Goal: Task Accomplishment & Management: Manage account settings

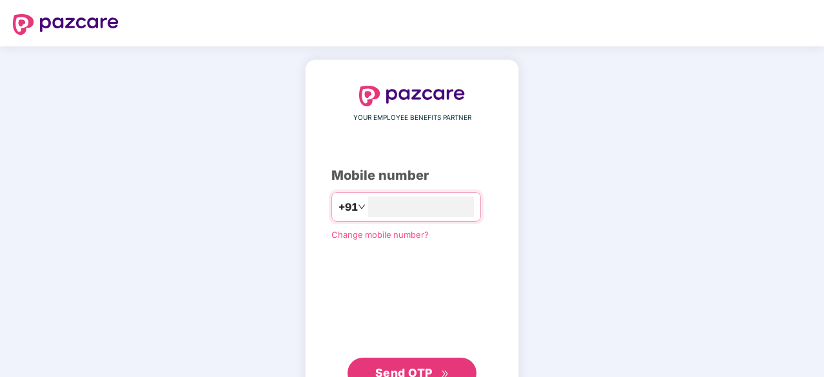
type input "**********"
click at [408, 368] on span "Send OTP" at bounding box center [403, 372] width 57 height 14
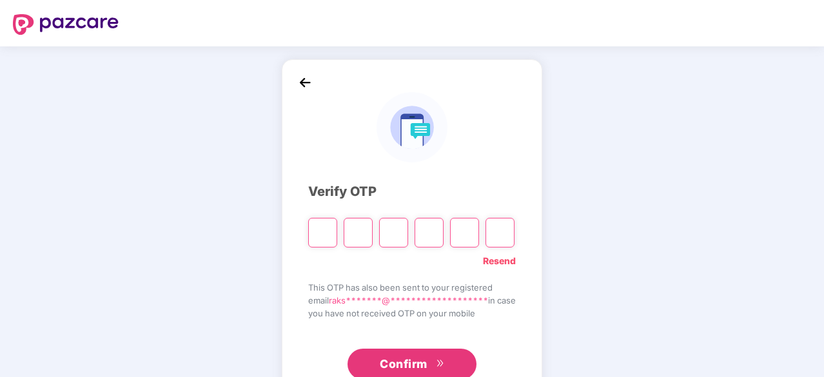
type input "*"
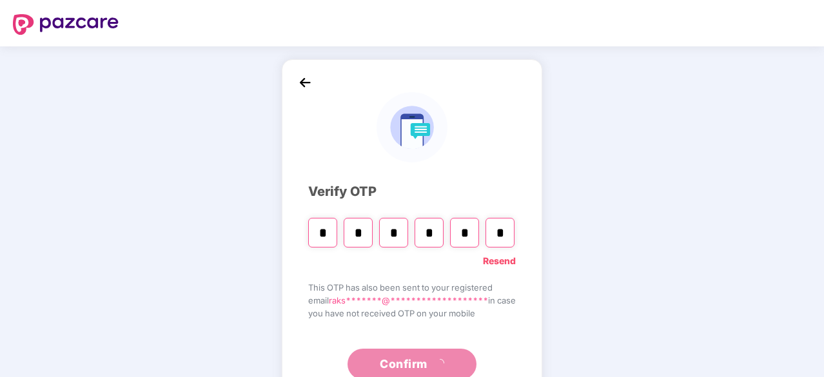
type input "*"
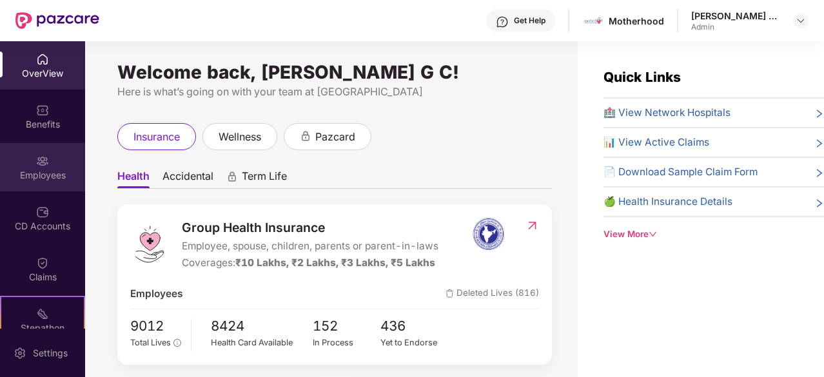
click at [27, 164] on div "Employees" at bounding box center [42, 167] width 85 height 48
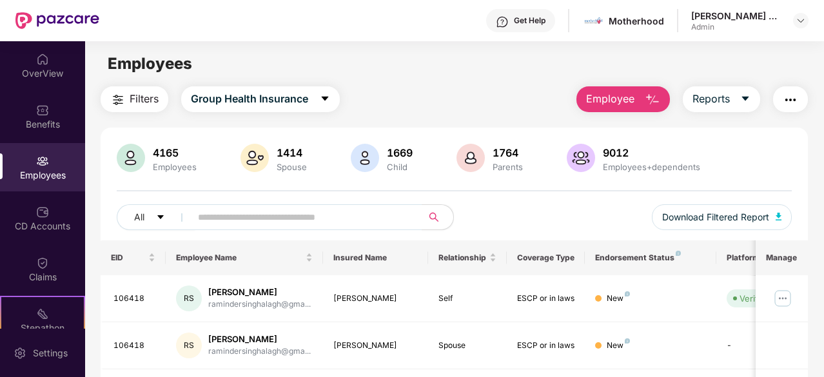
scroll to position [64, 0]
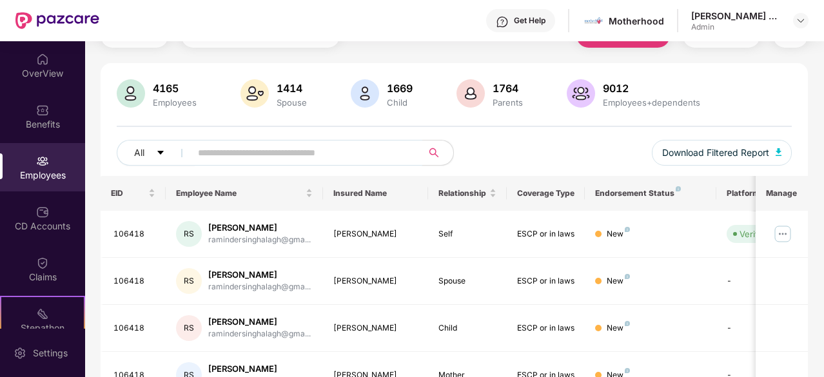
click at [248, 155] on input "text" at bounding box center [301, 152] width 207 height 19
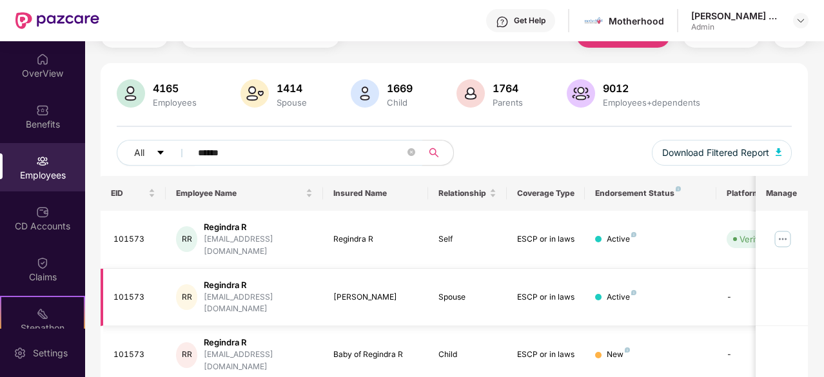
type input "******"
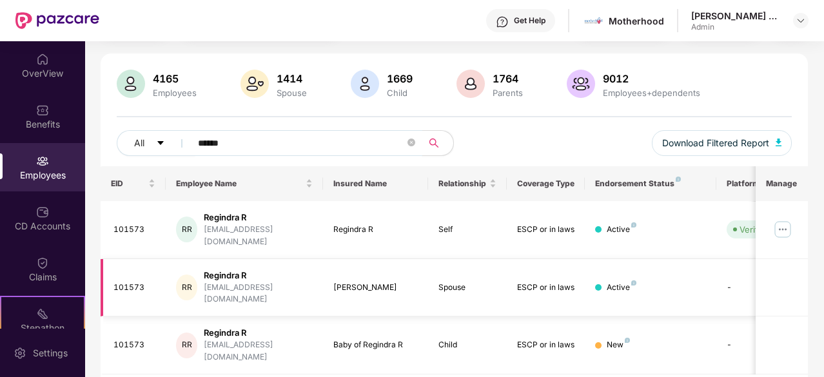
scroll to position [84, 0]
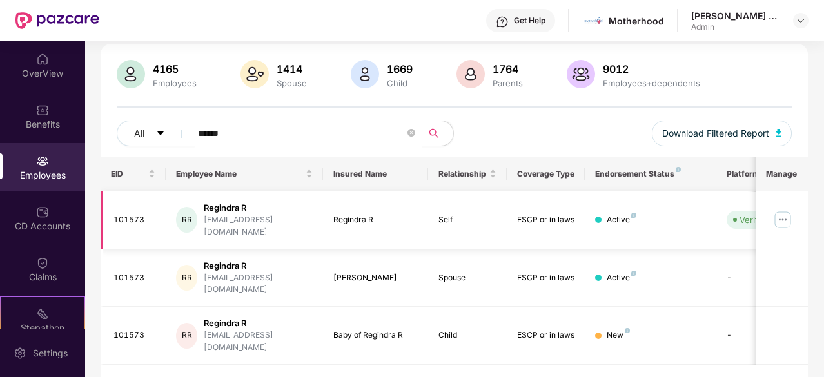
click at [782, 211] on img at bounding box center [783, 220] width 21 height 21
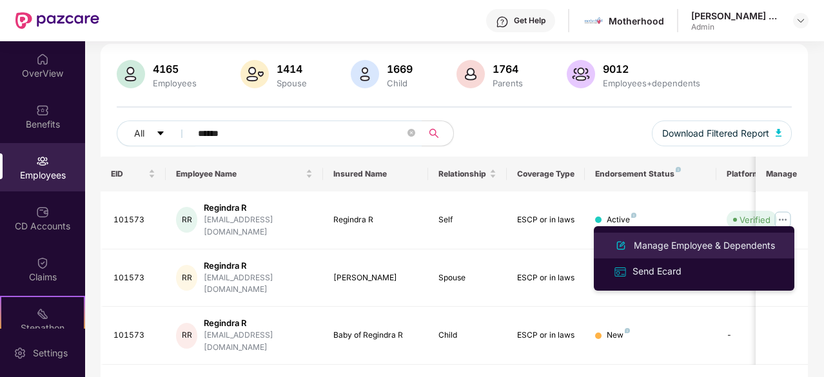
click at [662, 248] on div "Manage Employee & Dependents" at bounding box center [704, 246] width 146 height 14
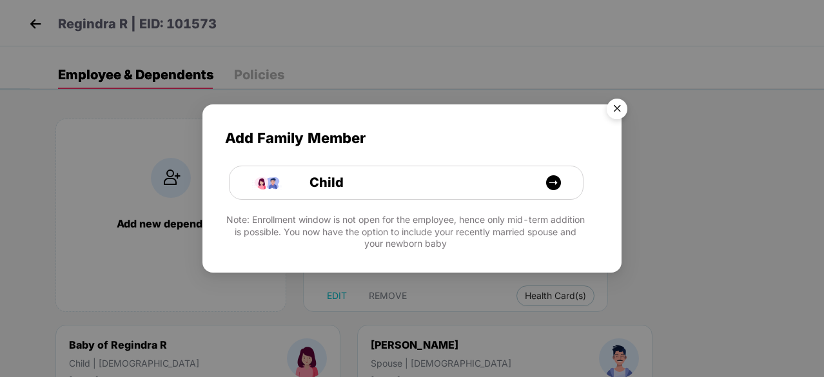
click at [614, 109] on img "Close" at bounding box center [617, 111] width 36 height 36
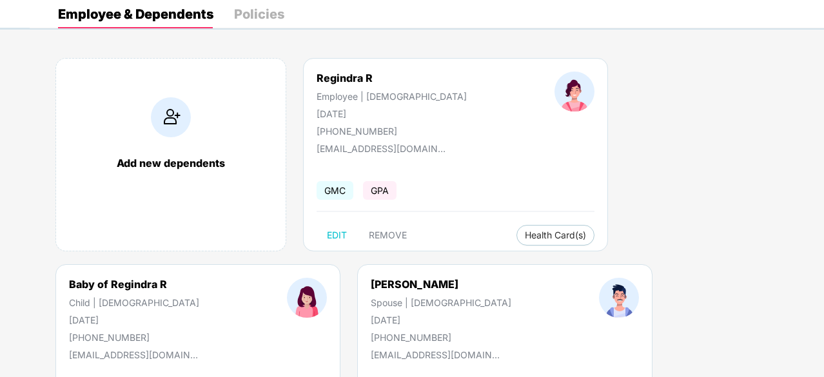
scroll to position [0, 0]
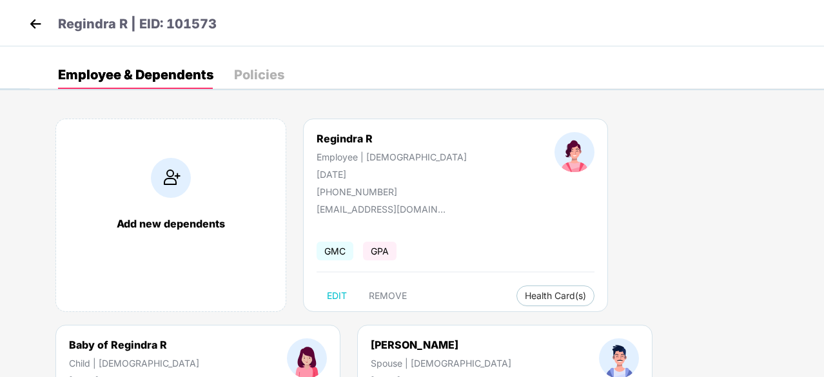
click at [253, 77] on div "Policies" at bounding box center [259, 74] width 50 height 13
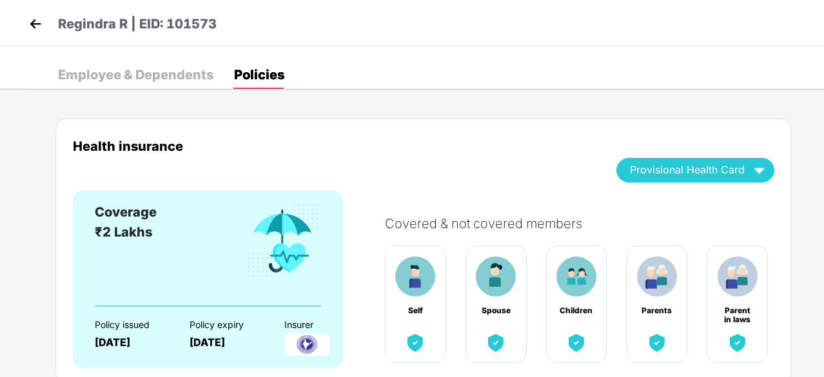
click at [134, 70] on div "Employee & Dependents" at bounding box center [135, 74] width 155 height 13
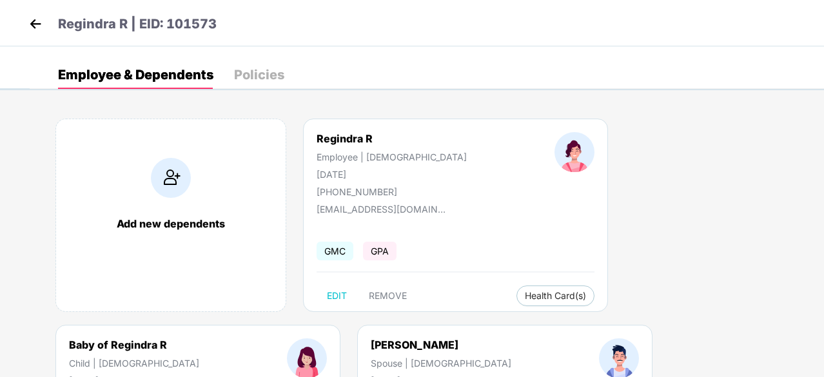
click at [37, 19] on img at bounding box center [35, 23] width 19 height 19
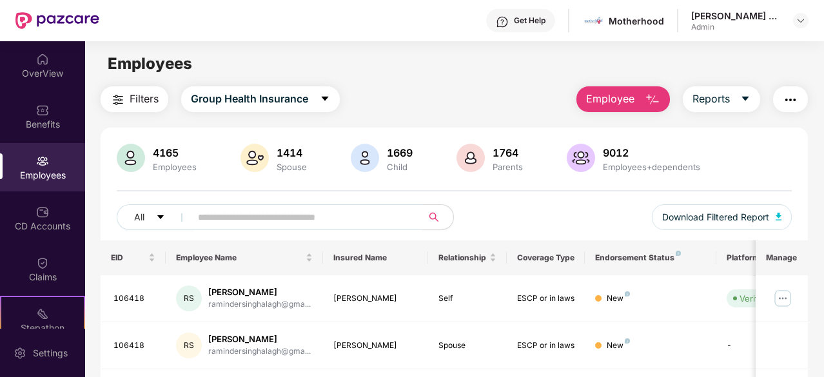
click at [240, 216] on input "text" at bounding box center [301, 217] width 207 height 19
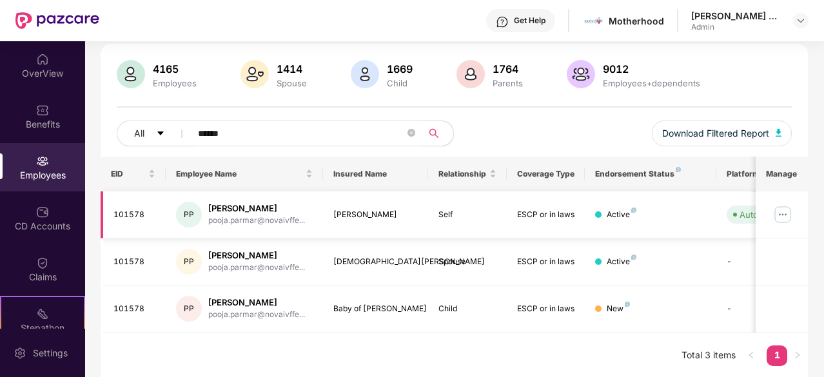
scroll to position [84, 0]
type input "******"
click at [787, 213] on img at bounding box center [783, 214] width 21 height 21
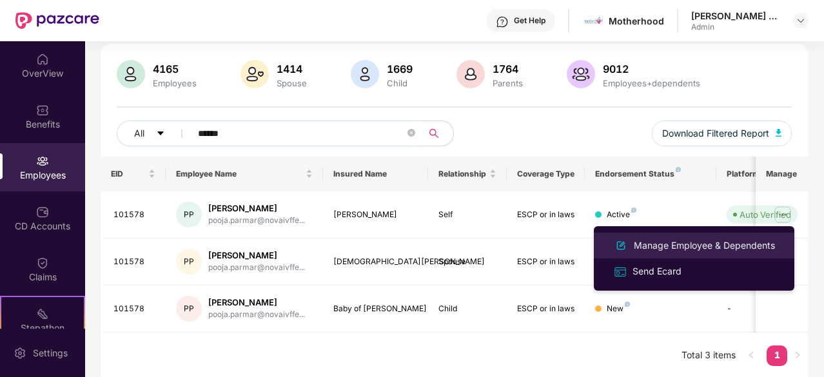
click at [678, 246] on div "Manage Employee & Dependents" at bounding box center [704, 246] width 146 height 14
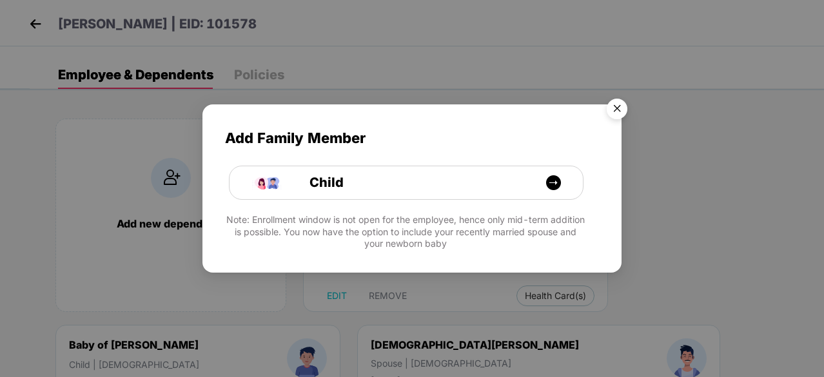
click at [617, 106] on img "Close" at bounding box center [617, 111] width 36 height 36
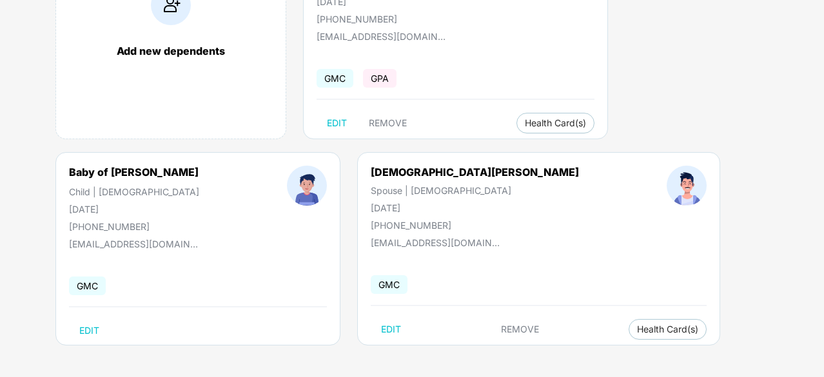
scroll to position [0, 0]
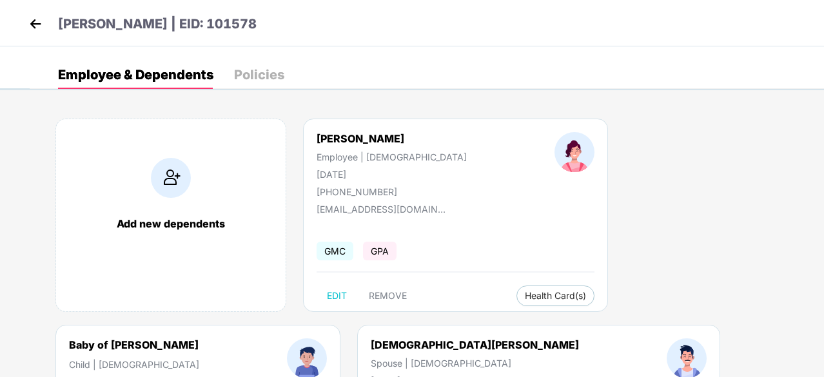
click at [264, 68] on div "Policies" at bounding box center [259, 74] width 50 height 13
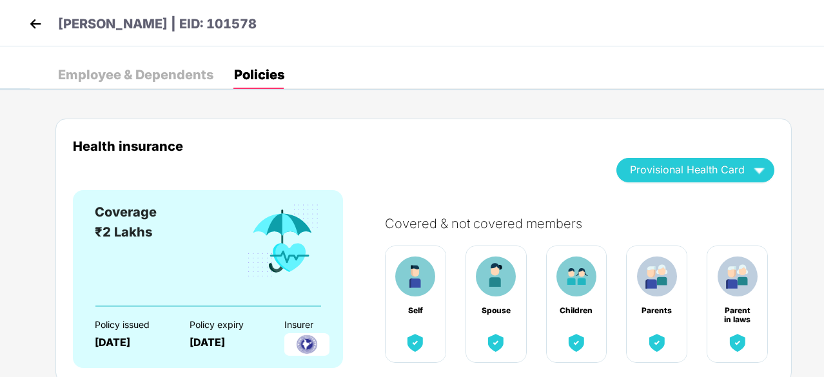
click at [34, 24] on img at bounding box center [35, 23] width 19 height 19
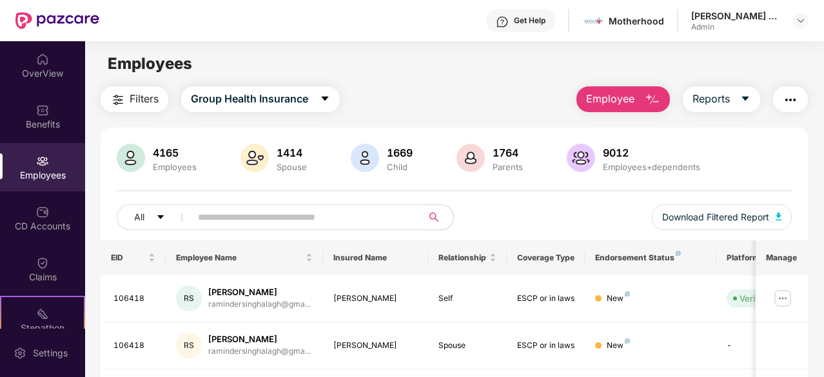
click at [301, 221] on input "text" at bounding box center [301, 217] width 207 height 19
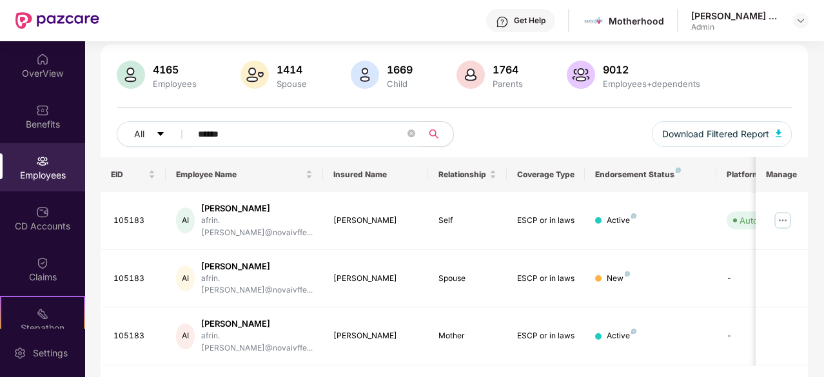
scroll to position [84, 0]
type input "******"
click at [779, 210] on img at bounding box center [783, 220] width 21 height 21
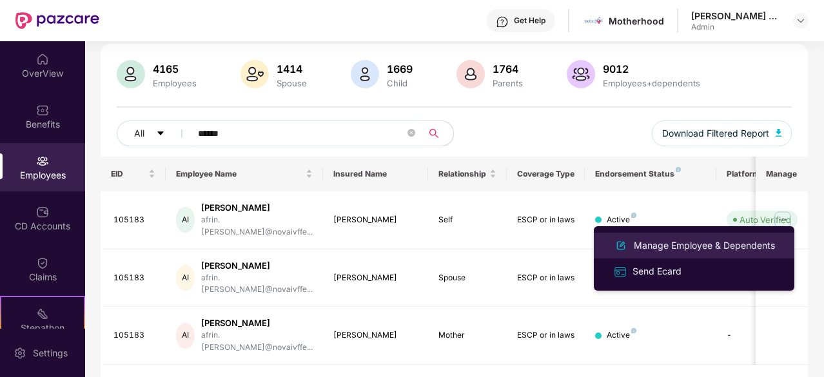
click at [704, 250] on div "Manage Employee & Dependents" at bounding box center [704, 246] width 146 height 14
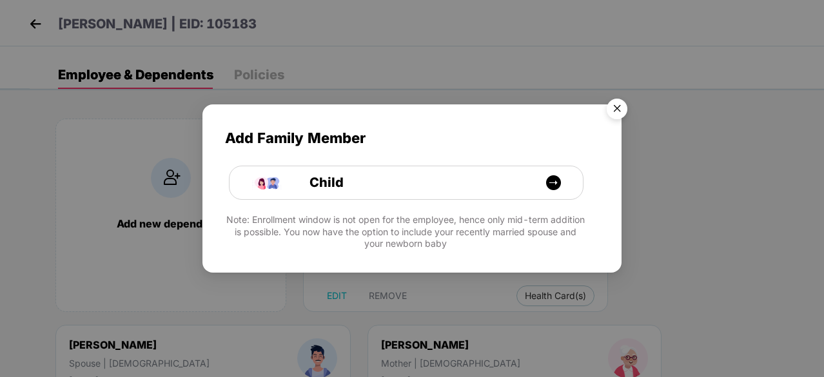
click at [622, 108] on img "Close" at bounding box center [617, 111] width 36 height 36
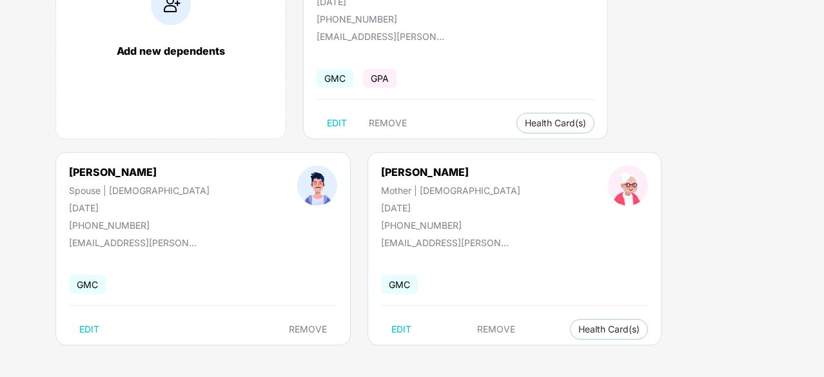
scroll to position [0, 0]
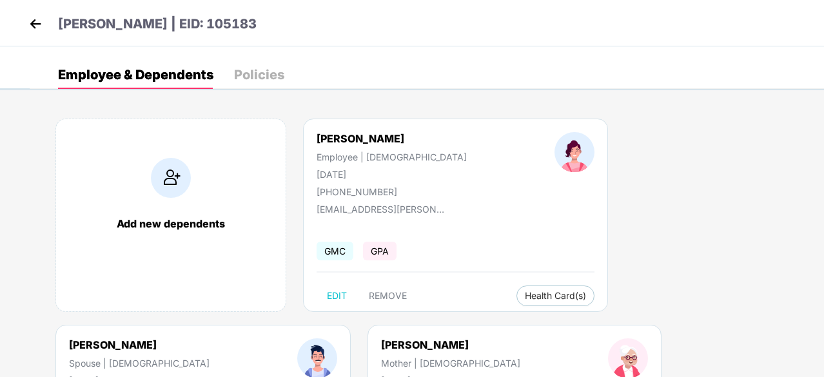
click at [263, 76] on div "Policies" at bounding box center [259, 74] width 50 height 13
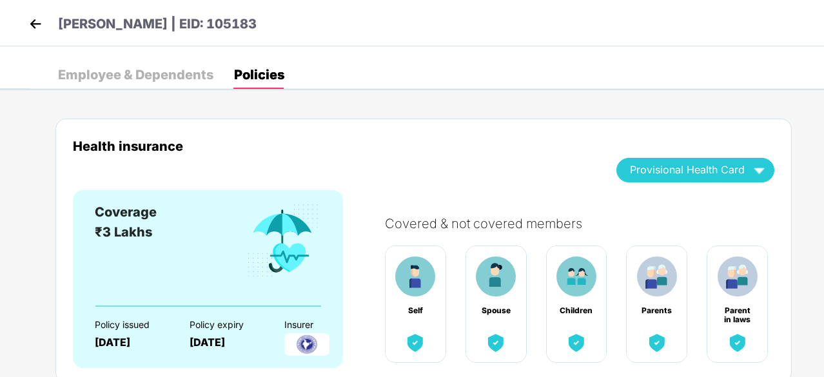
click at [43, 23] on img at bounding box center [35, 23] width 19 height 19
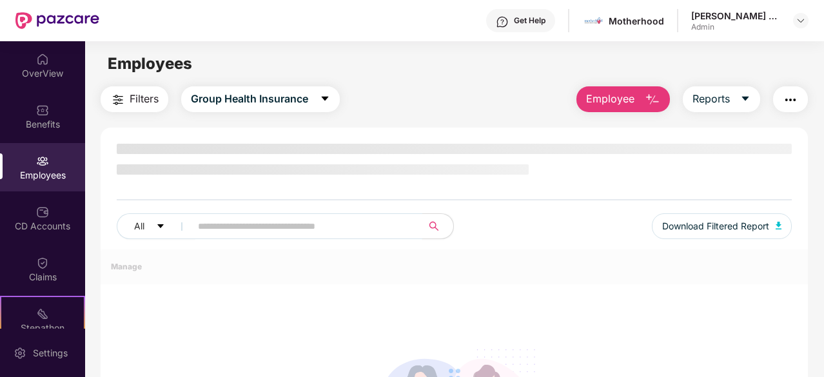
click at [266, 226] on input "text" at bounding box center [301, 226] width 207 height 19
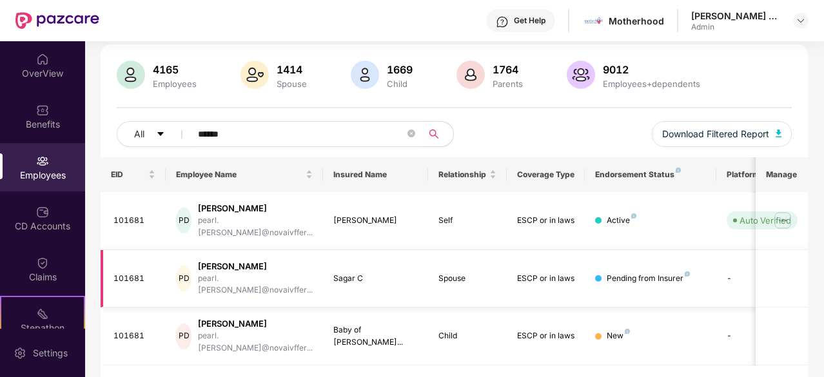
scroll to position [84, 0]
type input "******"
click at [777, 217] on img at bounding box center [783, 220] width 21 height 21
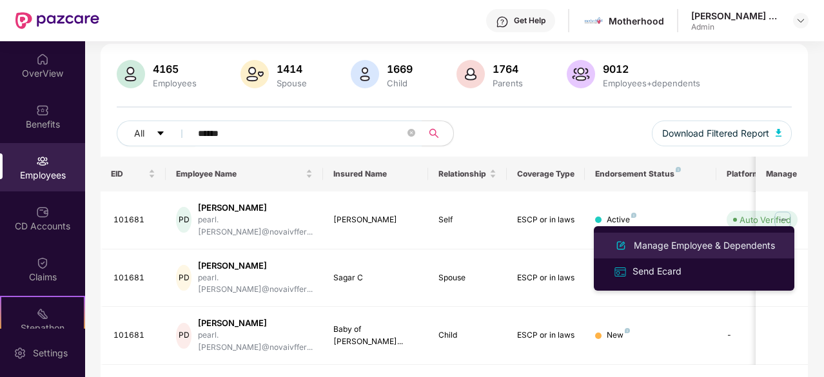
click at [688, 244] on div "Manage Employee & Dependents" at bounding box center [704, 246] width 146 height 14
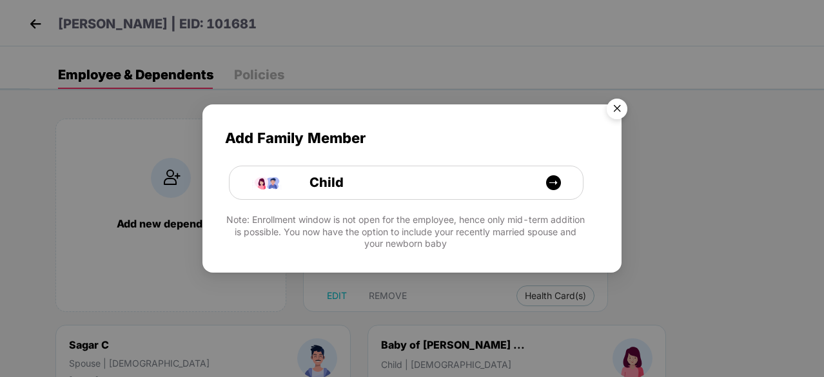
click at [621, 105] on img "Close" at bounding box center [617, 111] width 36 height 36
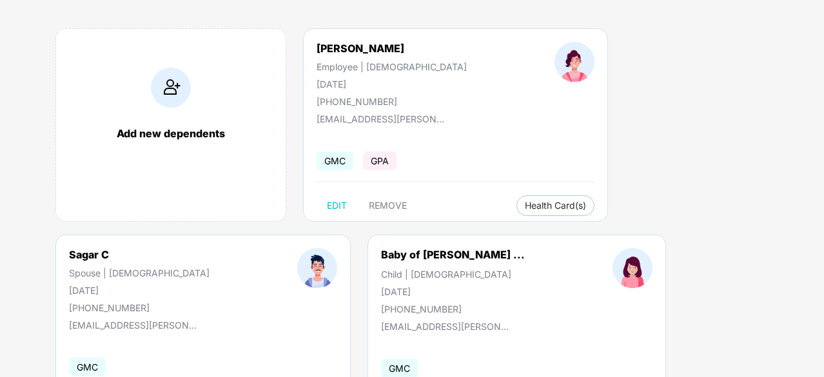
scroll to position [0, 0]
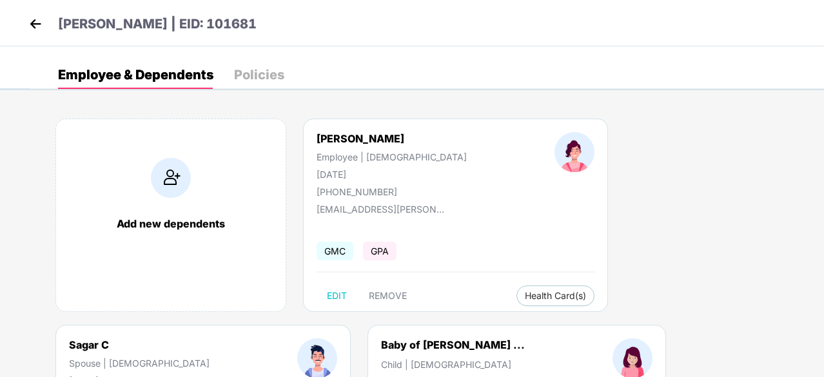
click at [261, 77] on div "Policies" at bounding box center [259, 74] width 50 height 13
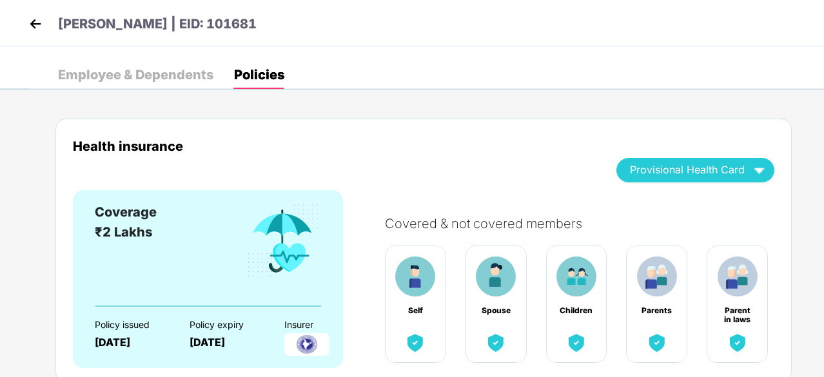
click at [34, 25] on img at bounding box center [35, 23] width 19 height 19
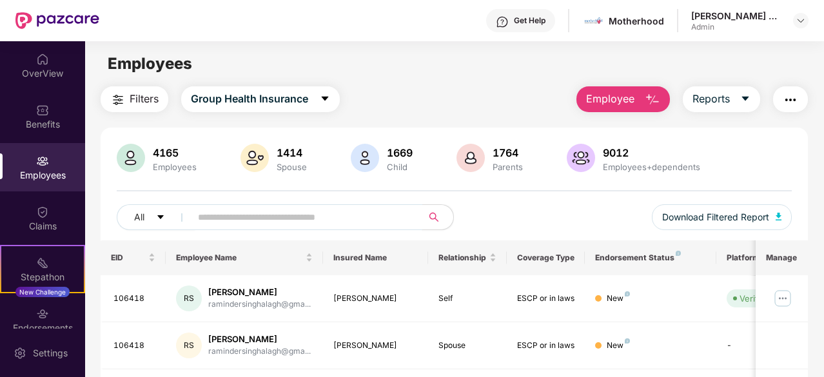
click at [243, 219] on input "text" at bounding box center [301, 217] width 207 height 19
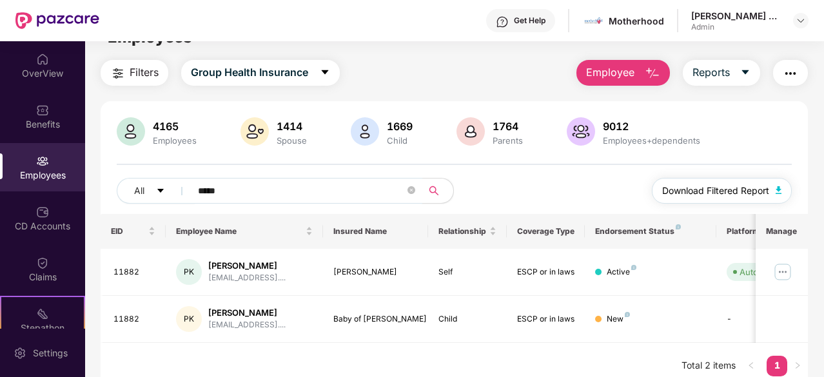
scroll to position [41, 0]
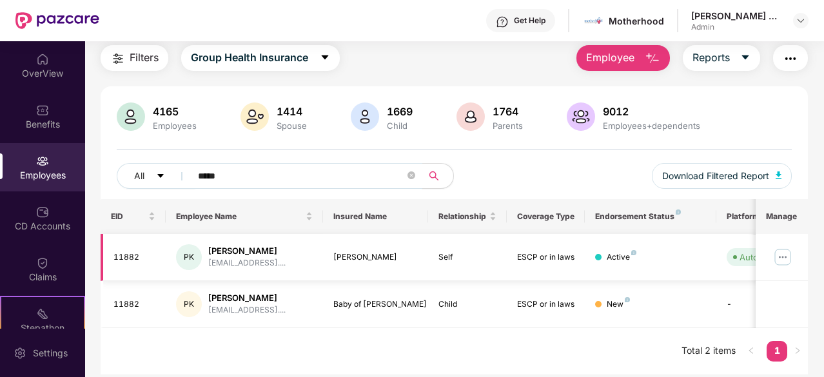
type input "*****"
click at [777, 259] on img at bounding box center [783, 257] width 21 height 21
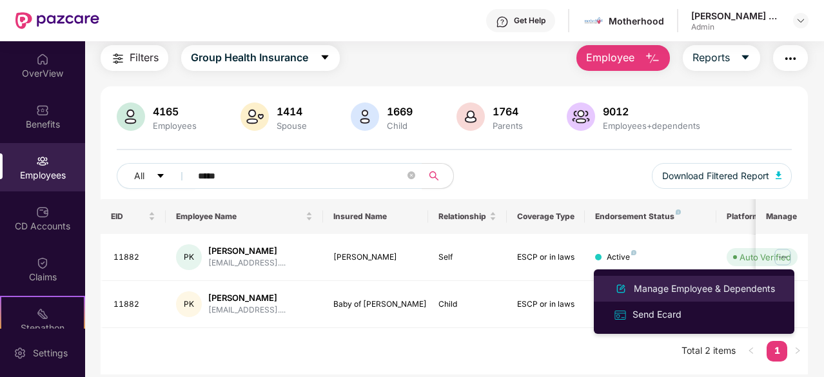
click at [723, 290] on div "Manage Employee & Dependents" at bounding box center [704, 289] width 146 height 14
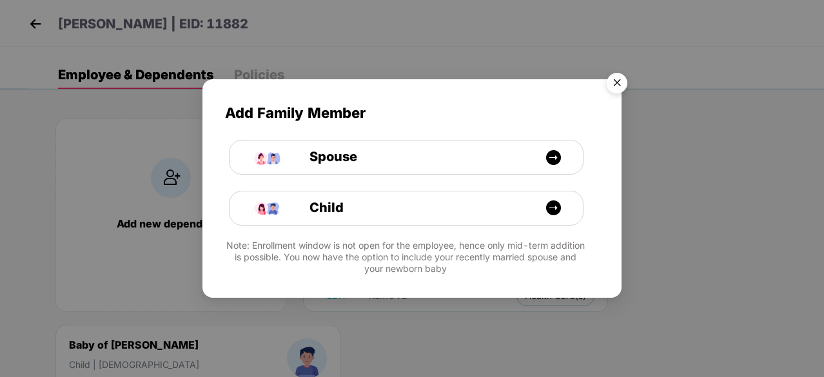
click at [615, 87] on img "Close" at bounding box center [617, 85] width 36 height 36
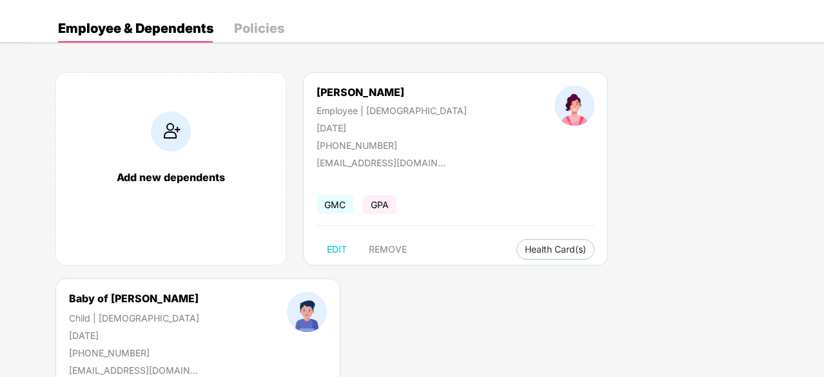
scroll to position [0, 0]
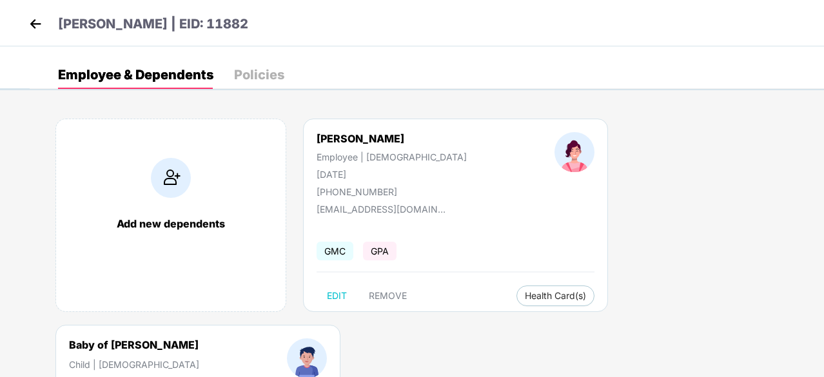
click at [268, 72] on div "Policies" at bounding box center [259, 74] width 50 height 13
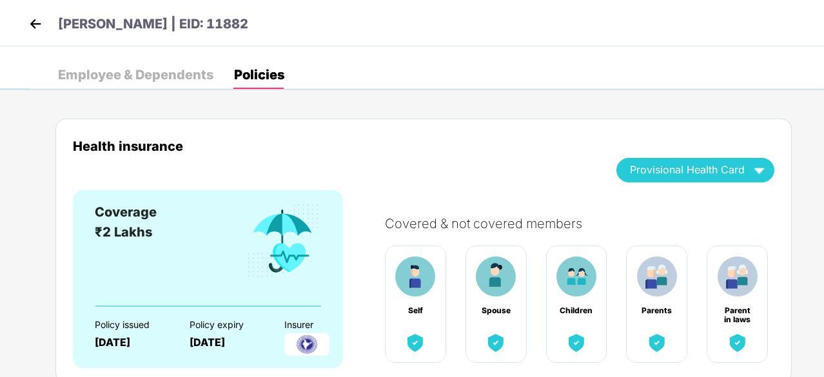
click at [28, 23] on img at bounding box center [35, 23] width 19 height 19
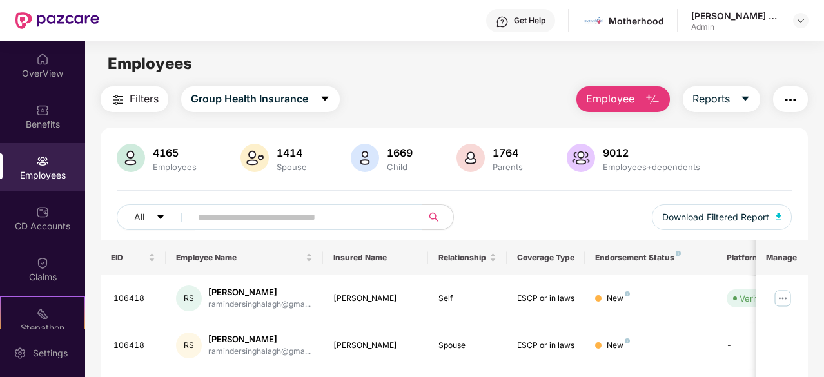
click at [235, 221] on input "text" at bounding box center [301, 217] width 207 height 19
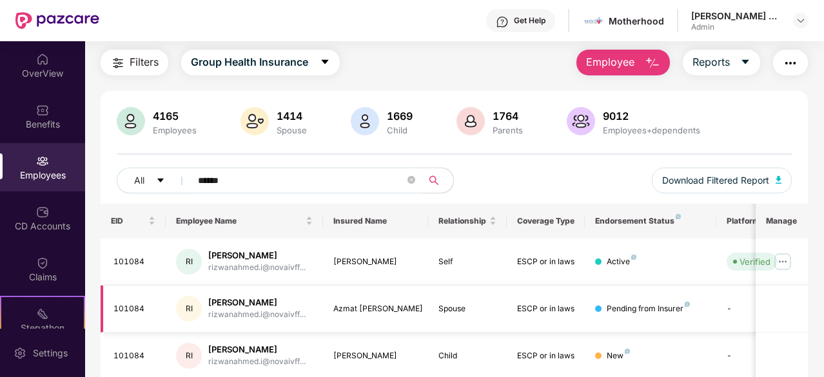
scroll to position [64, 0]
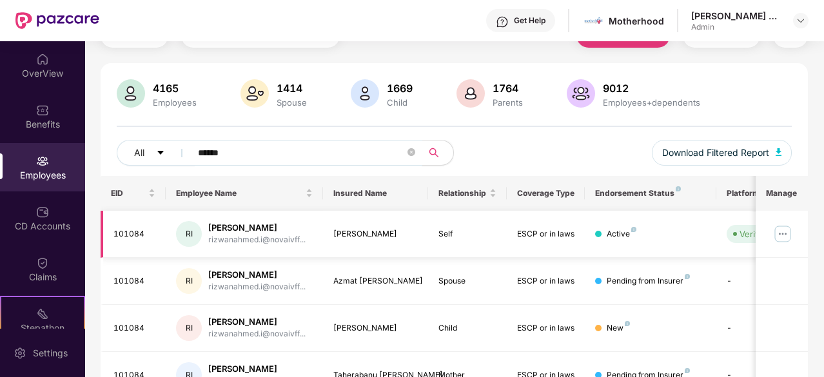
type input "******"
click at [789, 226] on img at bounding box center [783, 234] width 21 height 21
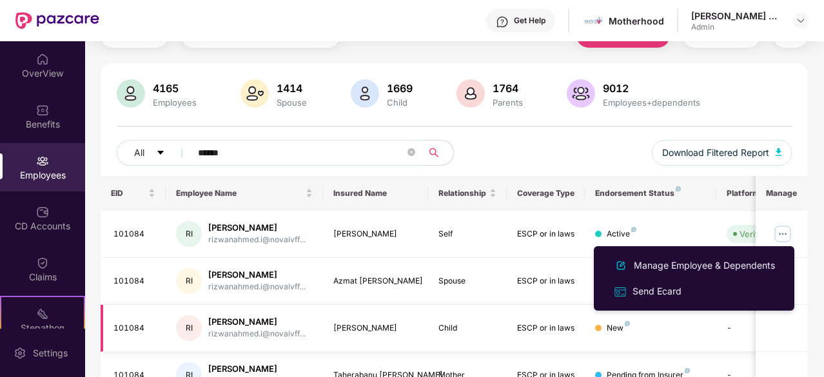
click at [779, 324] on td at bounding box center [782, 328] width 52 height 47
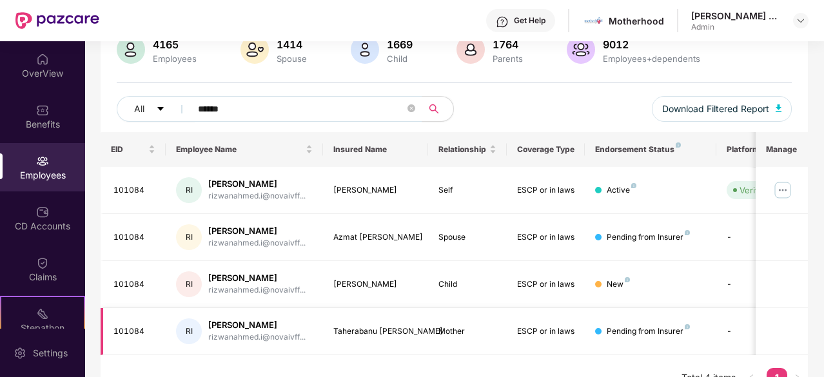
scroll to position [129, 0]
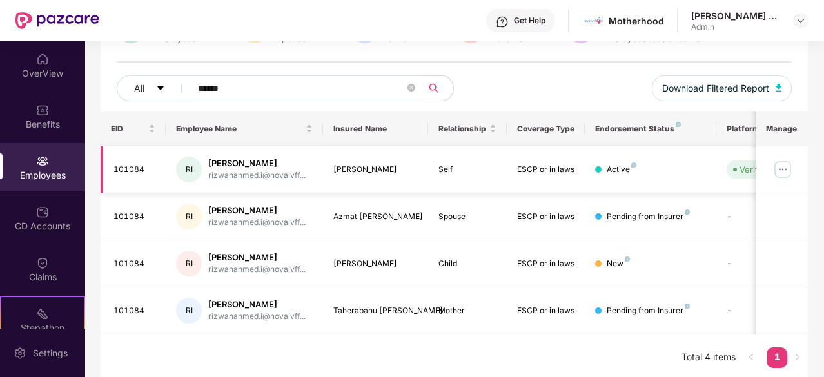
click at [782, 167] on img at bounding box center [783, 169] width 21 height 21
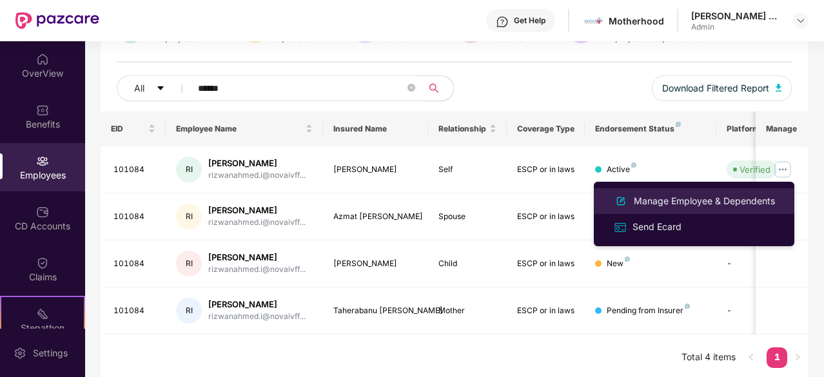
click at [655, 195] on div "Manage Employee & Dependents" at bounding box center [704, 201] width 146 height 14
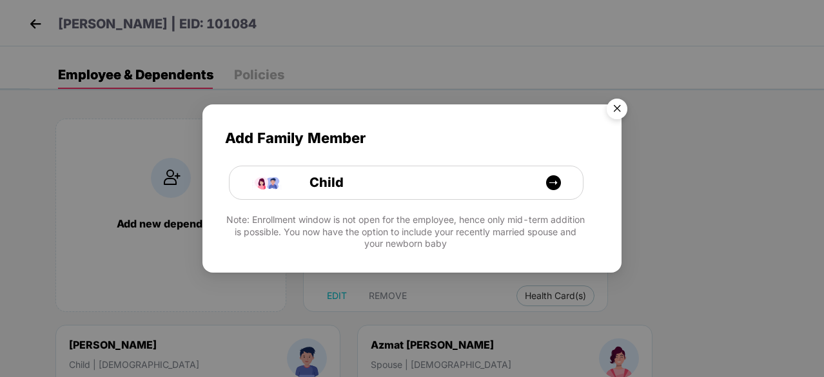
click at [615, 109] on img "Close" at bounding box center [617, 111] width 36 height 36
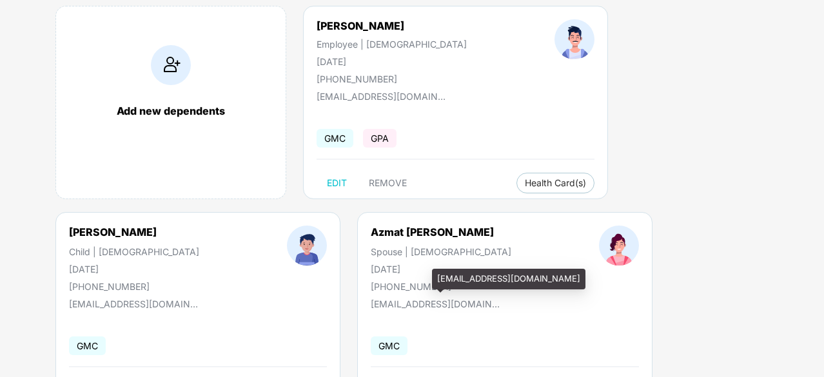
scroll to position [57, 0]
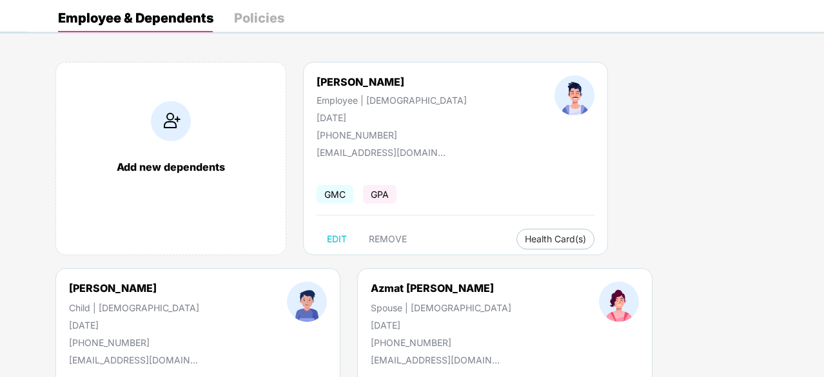
click at [252, 23] on div "Policies" at bounding box center [259, 18] width 50 height 13
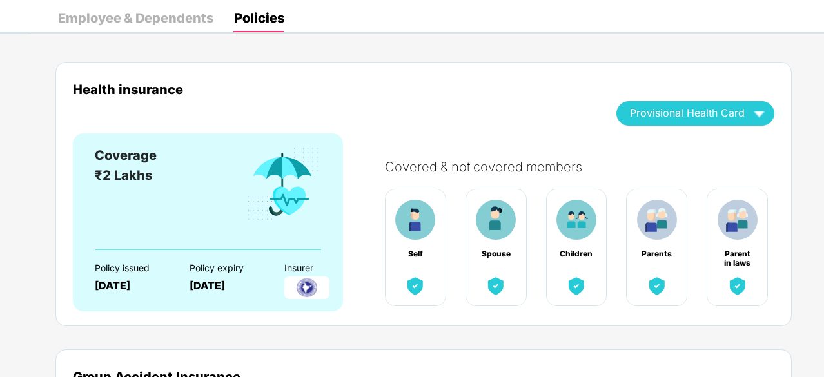
click at [137, 19] on div "Employee & Dependents" at bounding box center [135, 18] width 155 height 13
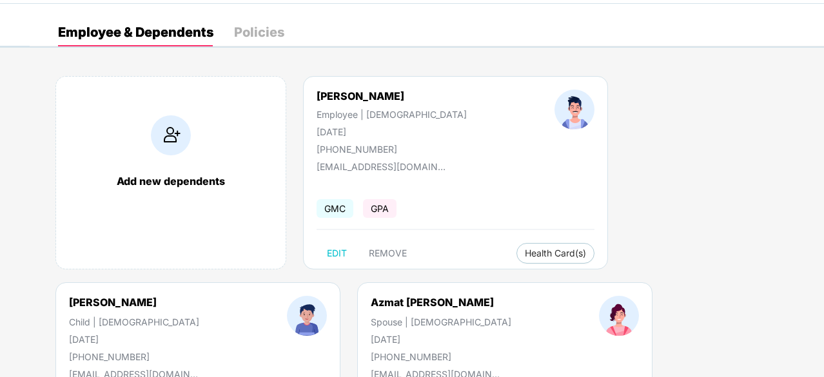
scroll to position [0, 0]
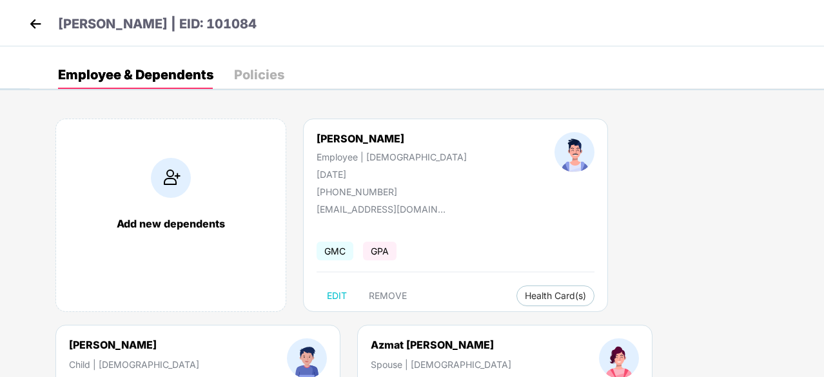
click at [36, 20] on img at bounding box center [35, 23] width 19 height 19
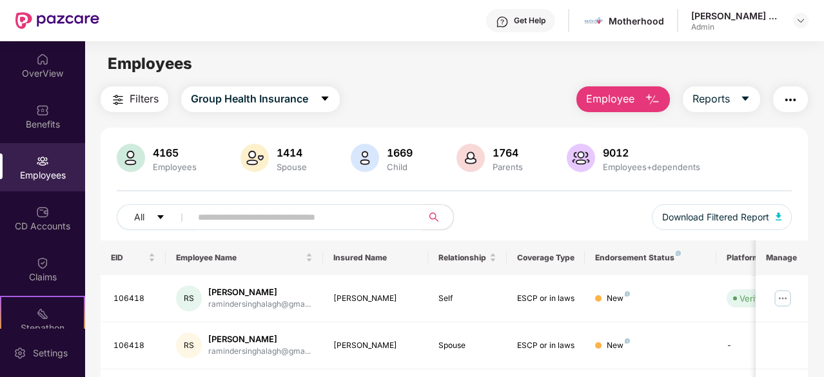
click at [236, 226] on input "text" at bounding box center [301, 217] width 207 height 19
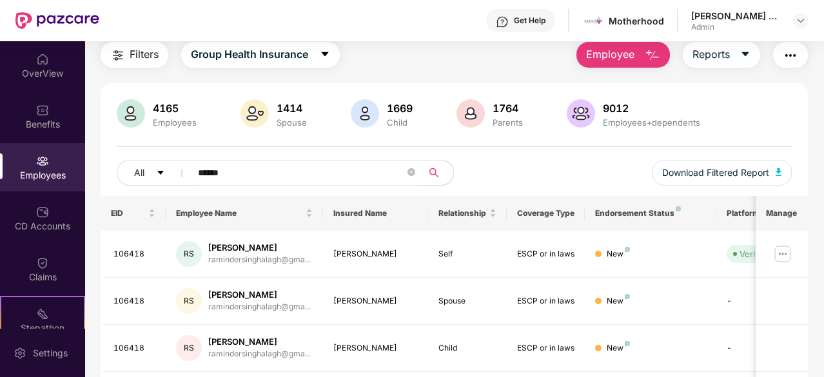
scroll to position [25, 0]
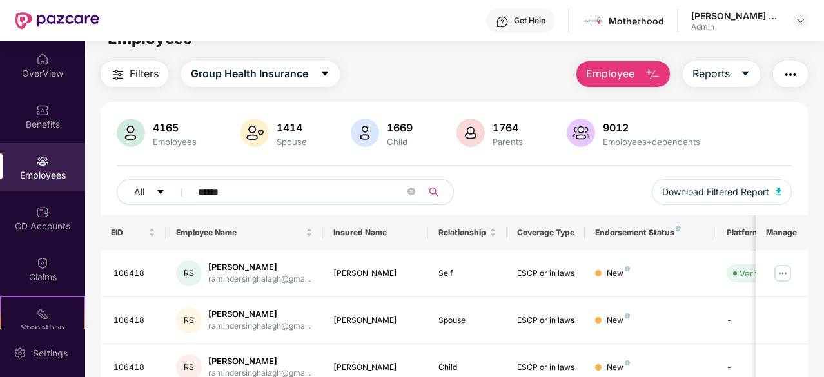
click at [437, 188] on icon "search" at bounding box center [434, 192] width 10 height 10
click at [431, 193] on icon "search" at bounding box center [434, 192] width 10 height 10
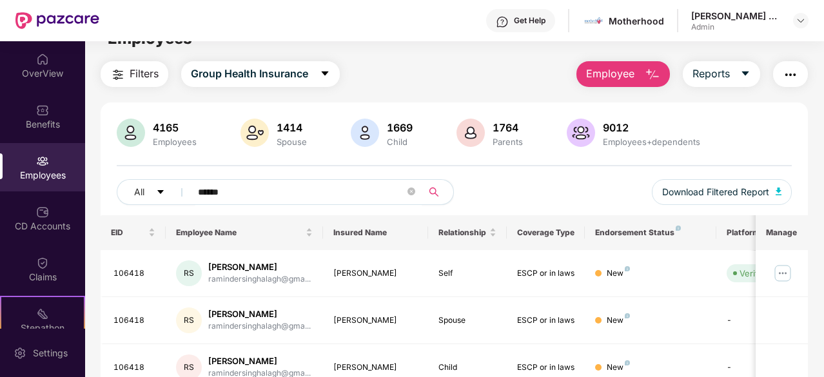
click at [431, 193] on icon "search" at bounding box center [434, 192] width 10 height 10
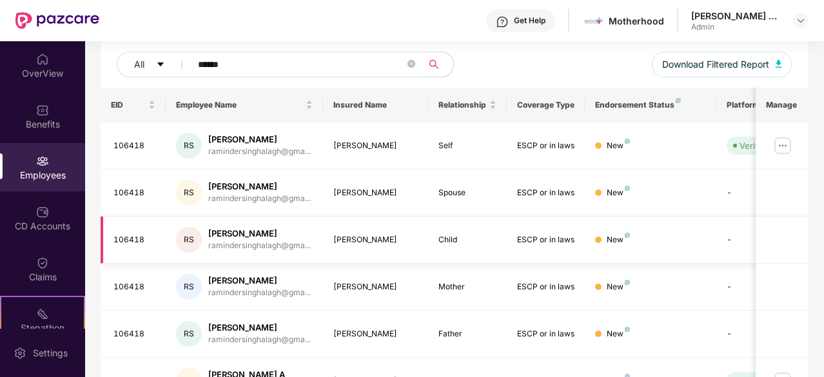
scroll to position [154, 0]
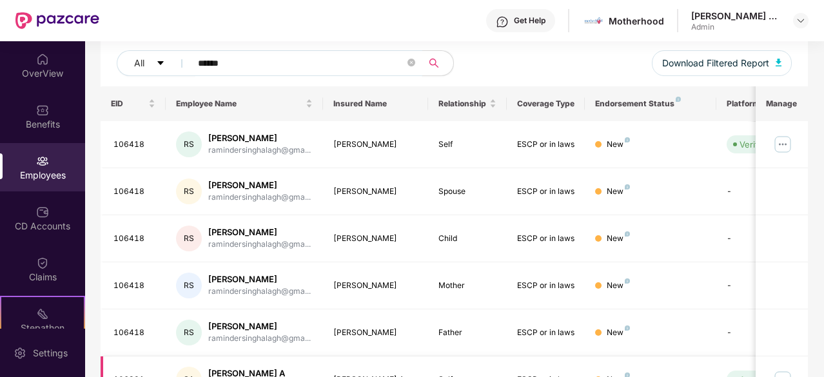
type input "******"
click at [403, 21] on div "Get Help Motherhood [PERSON_NAME] G C Admin" at bounding box center [453, 20] width 709 height 41
click at [307, 7] on div "Get Help Motherhood [PERSON_NAME] G C Admin" at bounding box center [453, 20] width 709 height 41
click at [252, 54] on input "******" at bounding box center [301, 63] width 207 height 19
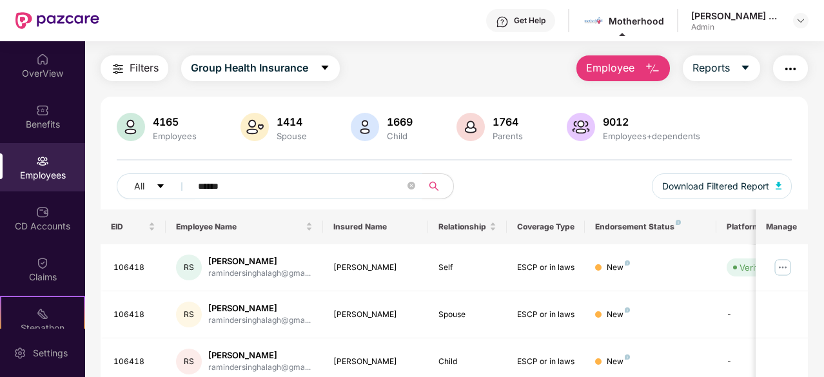
scroll to position [0, 0]
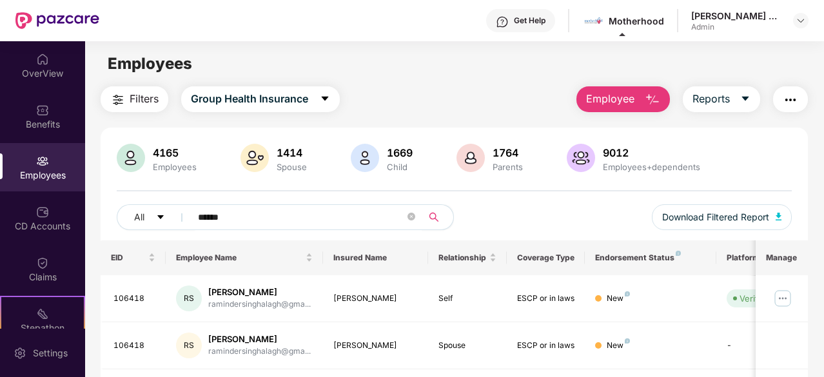
click at [433, 215] on icon "search" at bounding box center [434, 217] width 10 height 10
drag, startPoint x: 254, startPoint y: 215, endPoint x: 173, endPoint y: 215, distance: 80.6
click at [173, 215] on div "All ******" at bounding box center [286, 217] width 338 height 26
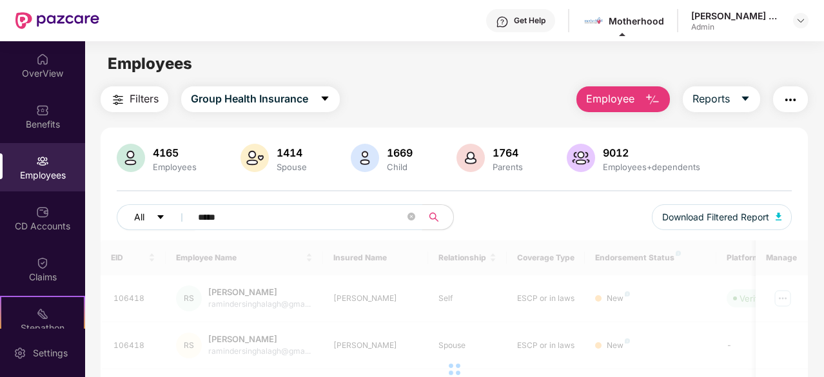
type input "******"
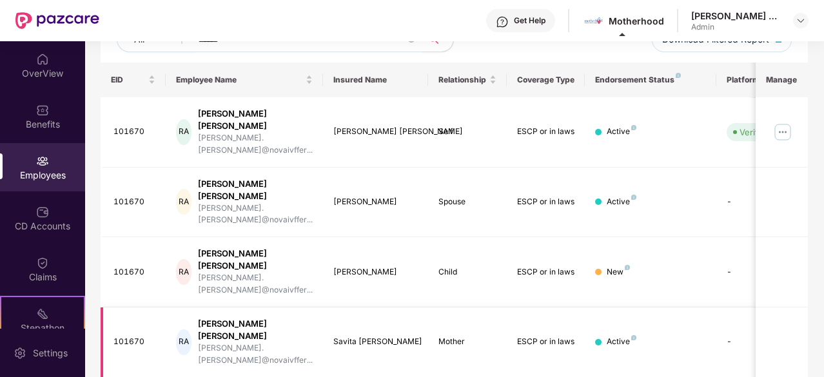
scroll to position [114, 0]
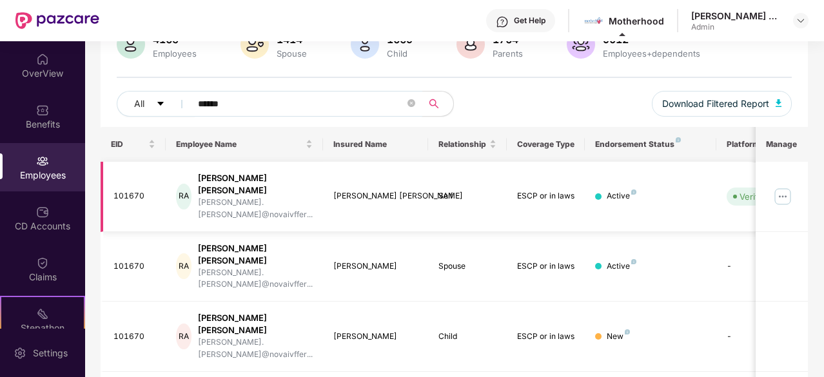
click at [791, 186] on img at bounding box center [783, 196] width 21 height 21
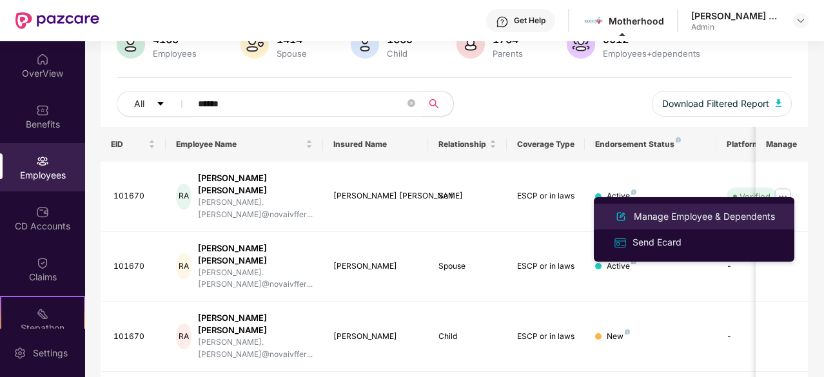
click at [684, 217] on div "Manage Employee & Dependents" at bounding box center [704, 217] width 146 height 14
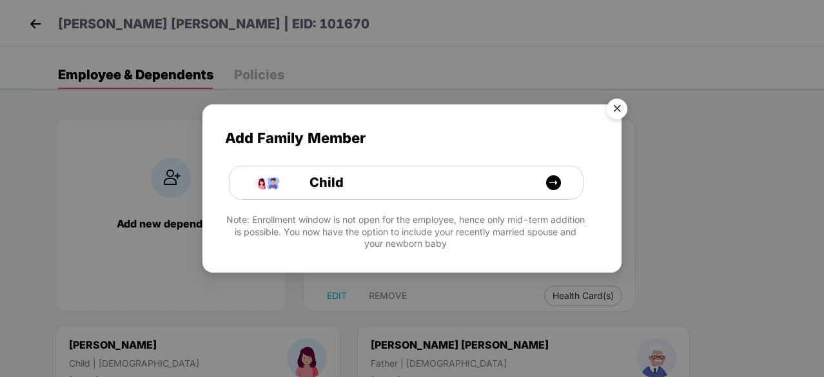
click at [618, 106] on img "Close" at bounding box center [617, 111] width 36 height 36
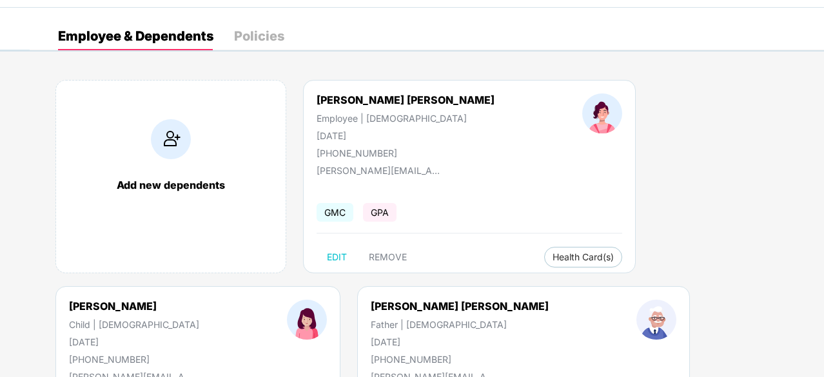
scroll to position [64, 0]
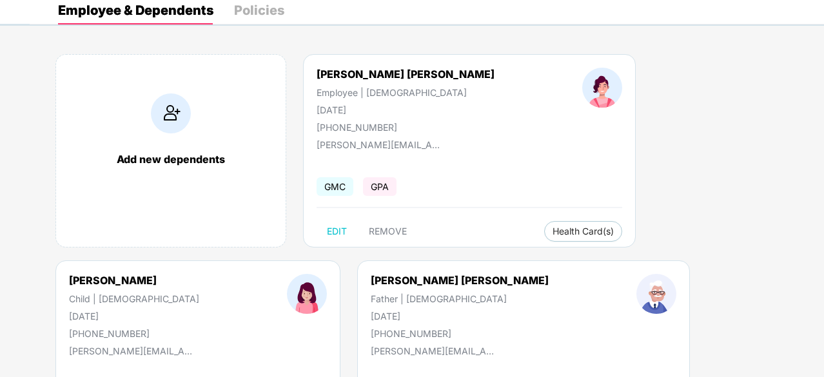
click at [267, 11] on div "Policies" at bounding box center [259, 10] width 50 height 13
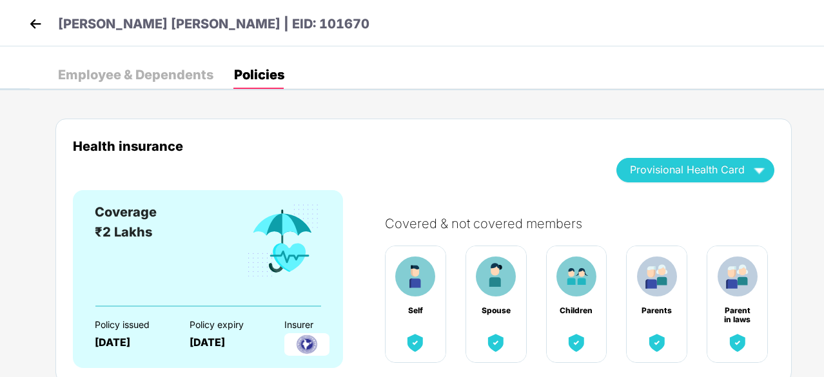
click at [156, 75] on div "Employee & Dependents" at bounding box center [135, 74] width 155 height 13
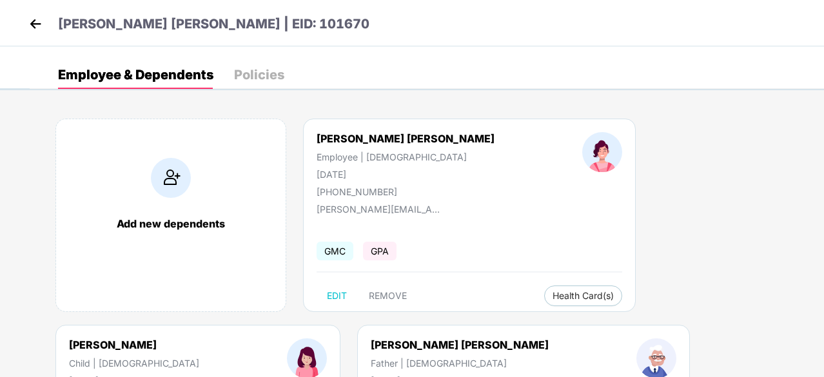
click at [35, 20] on img at bounding box center [35, 23] width 19 height 19
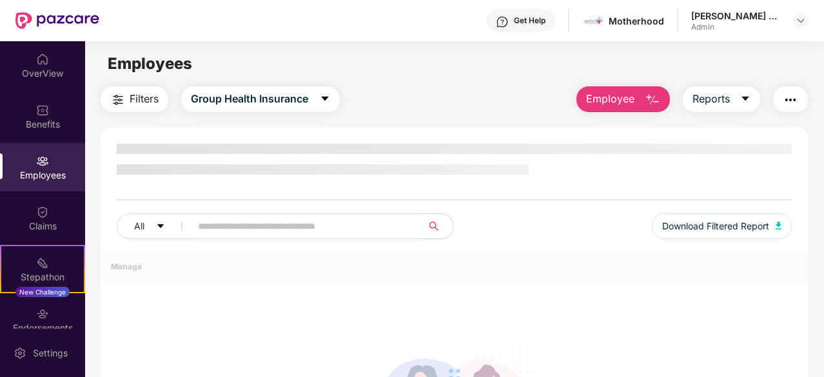
click at [226, 225] on input "text" at bounding box center [301, 226] width 207 height 19
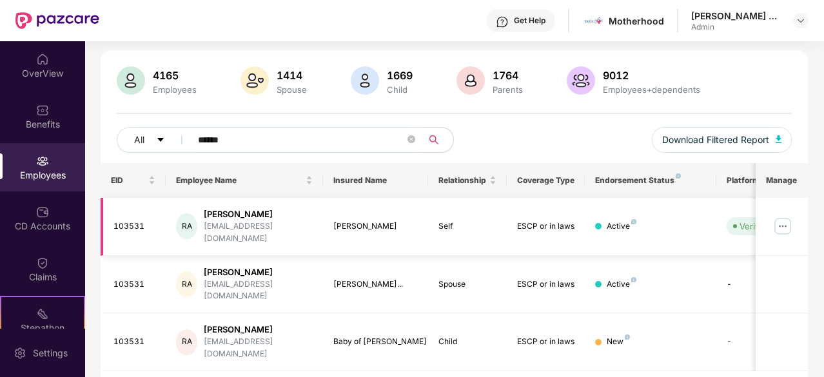
scroll to position [84, 0]
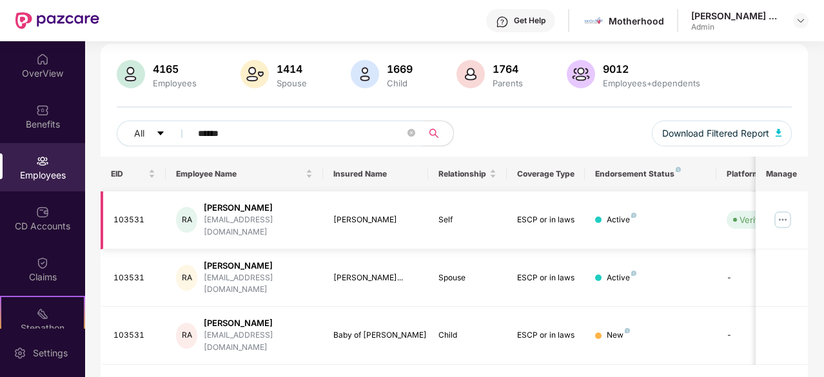
type input "******"
click at [784, 215] on img at bounding box center [783, 220] width 21 height 21
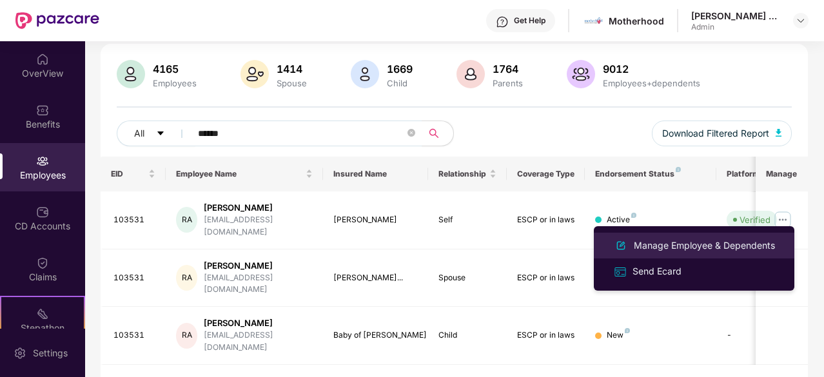
click at [666, 247] on div "Manage Employee & Dependents" at bounding box center [704, 246] width 146 height 14
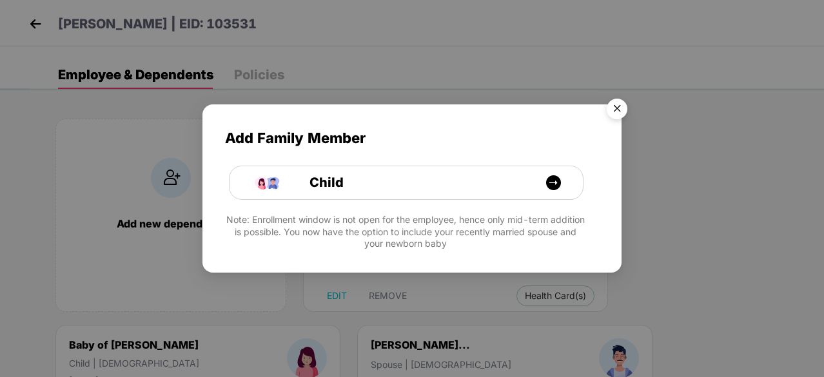
click at [619, 106] on img "Close" at bounding box center [617, 111] width 36 height 36
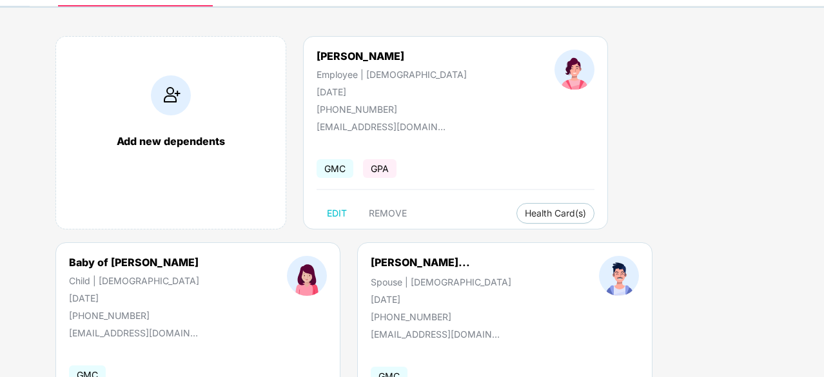
scroll to position [0, 0]
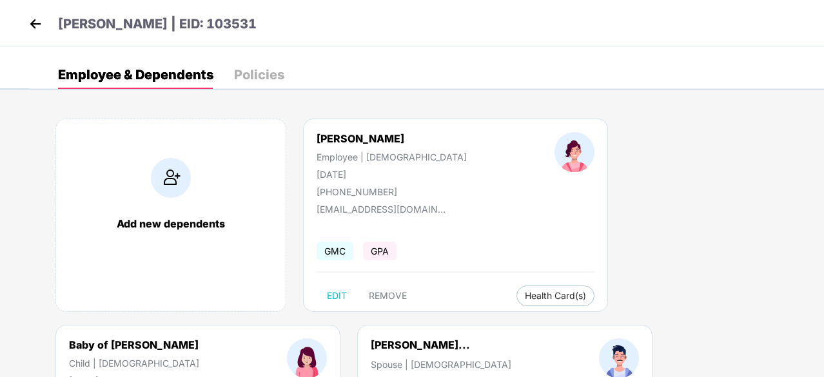
click at [262, 70] on div "Policies" at bounding box center [259, 74] width 50 height 13
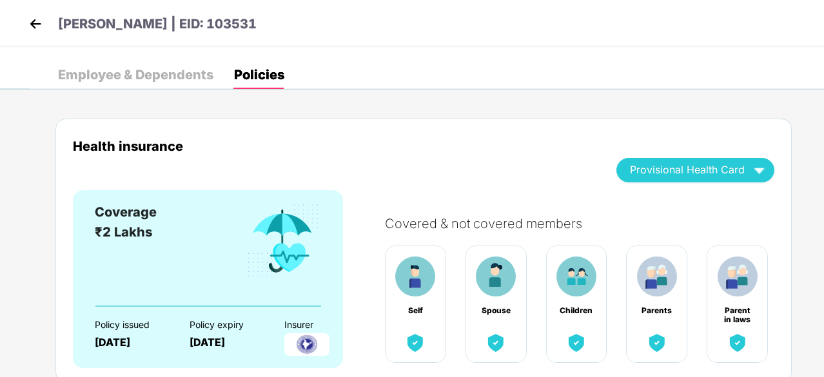
click at [90, 72] on div "Employee & Dependents" at bounding box center [135, 74] width 155 height 13
